Goal: Information Seeking & Learning: Learn about a topic

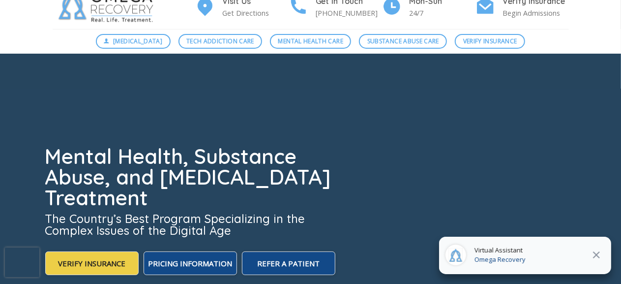
scroll to position [38, 0]
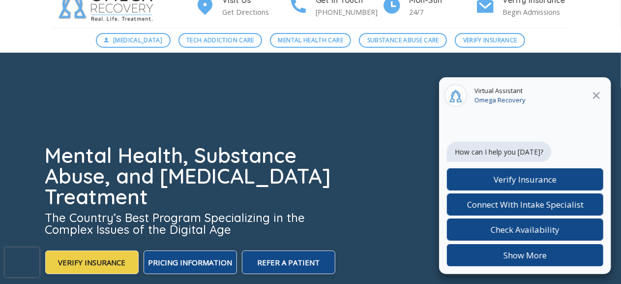
click at [599, 99] on icon "Close" at bounding box center [597, 96] width 12 height 12
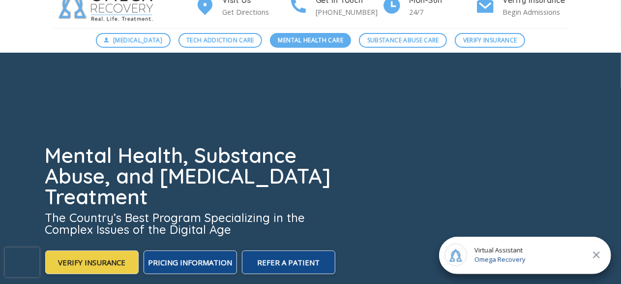
click at [325, 43] on span "Mental Health Care" at bounding box center [310, 39] width 65 height 9
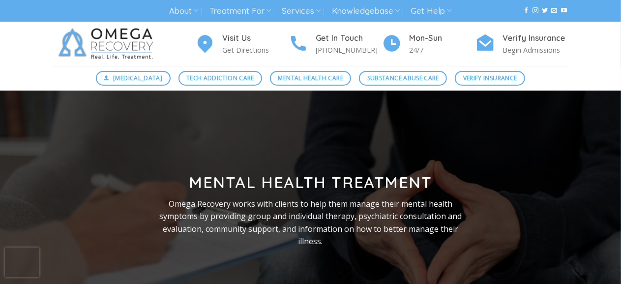
click at [304, 140] on div at bounding box center [310, 214] width 531 height 246
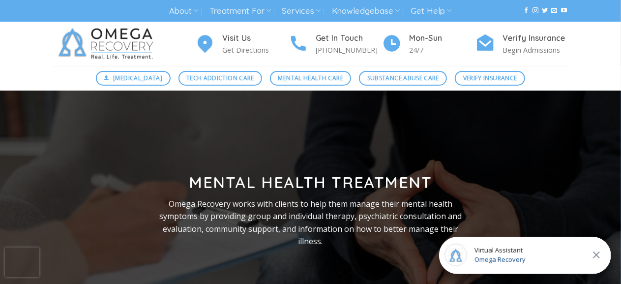
click at [336, 133] on div at bounding box center [310, 214] width 531 height 246
click at [370, 118] on div at bounding box center [310, 214] width 531 height 246
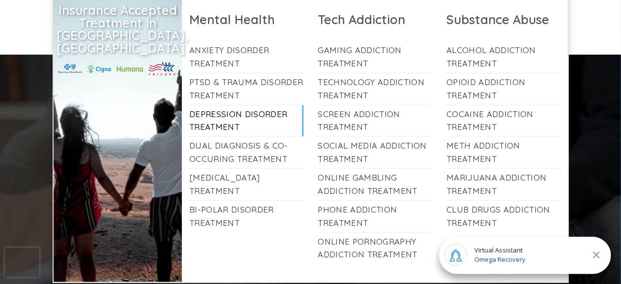
scroll to position [34, 0]
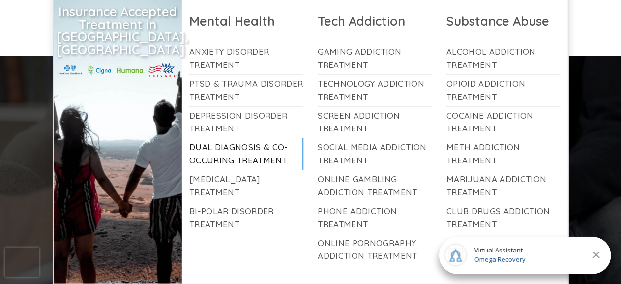
click at [248, 162] on link "Dual Diagnosis & Co-Occuring Treatment" at bounding box center [246, 153] width 114 height 31
click at [251, 156] on link "Dual Diagnosis & Co-Occuring Treatment" at bounding box center [246, 153] width 114 height 31
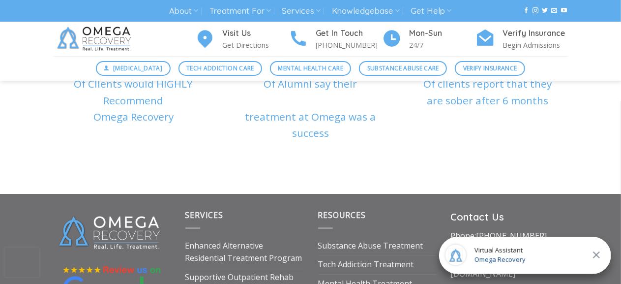
scroll to position [3400, 0]
